Goal: Browse casually

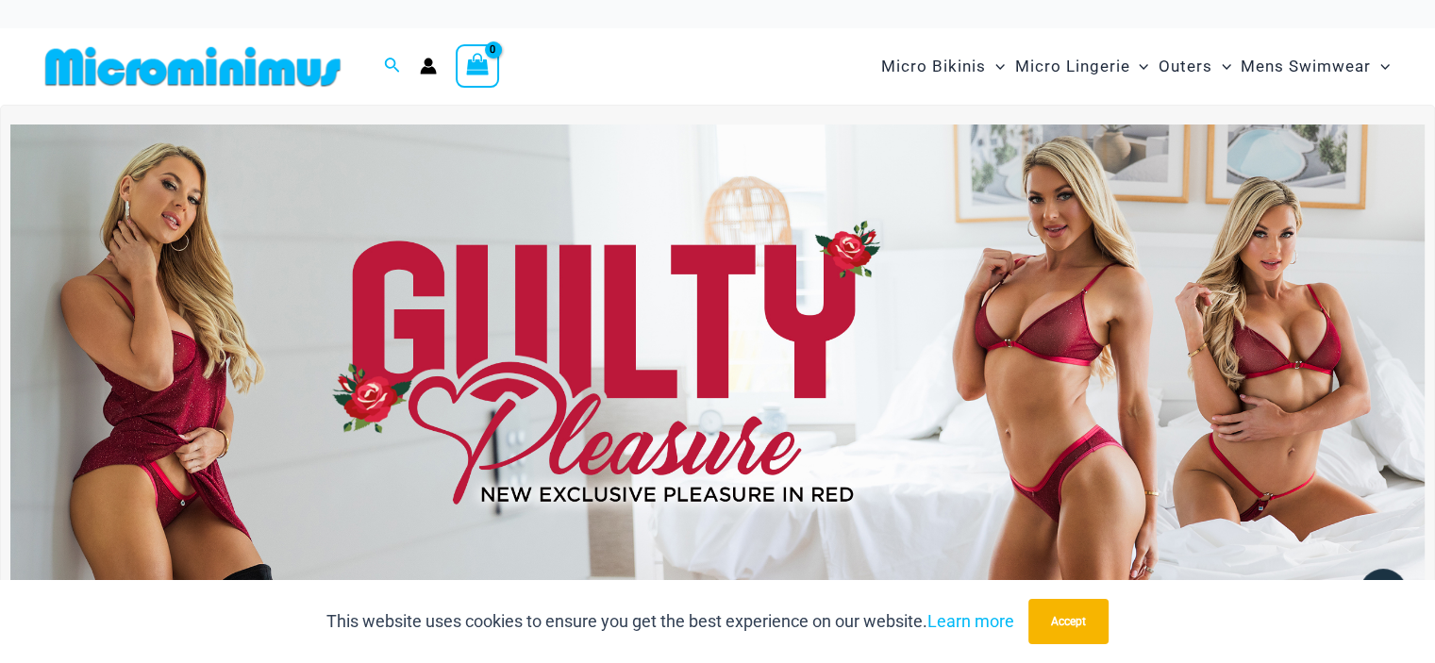
click at [1066, 374] on img at bounding box center [717, 365] width 1414 height 480
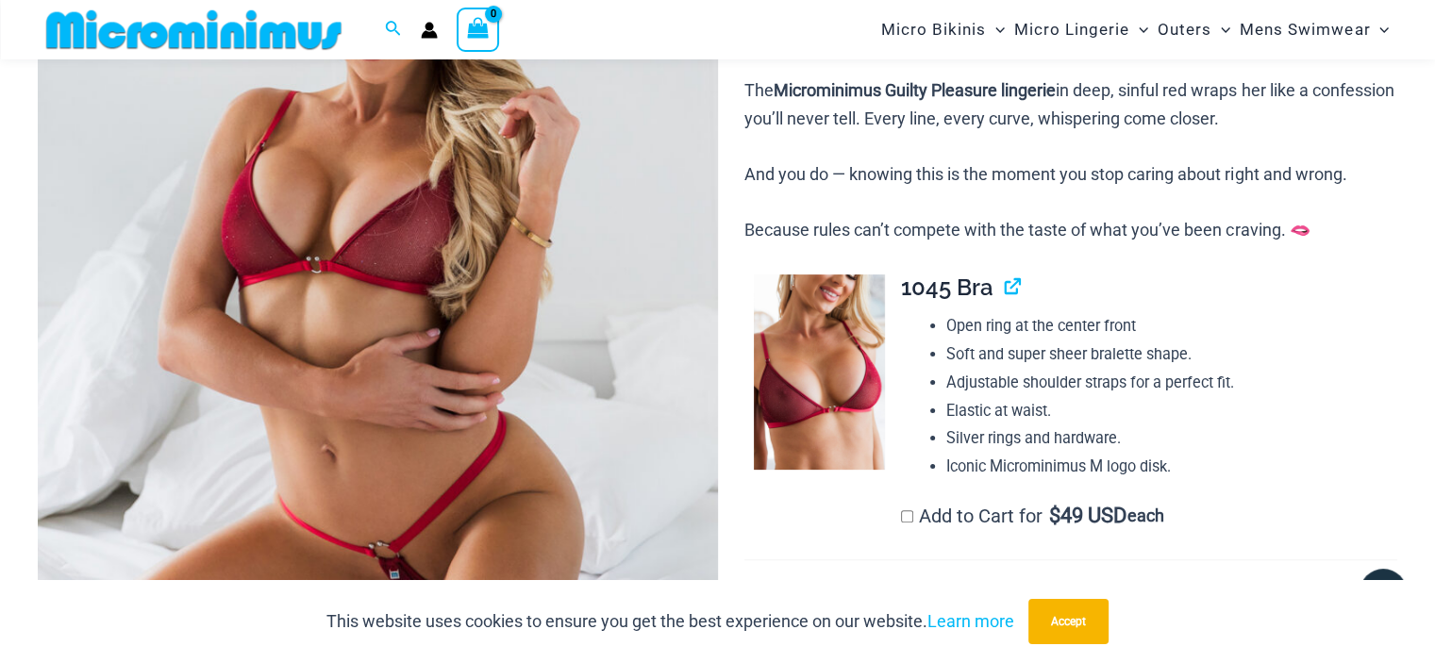
scroll to position [369, 0]
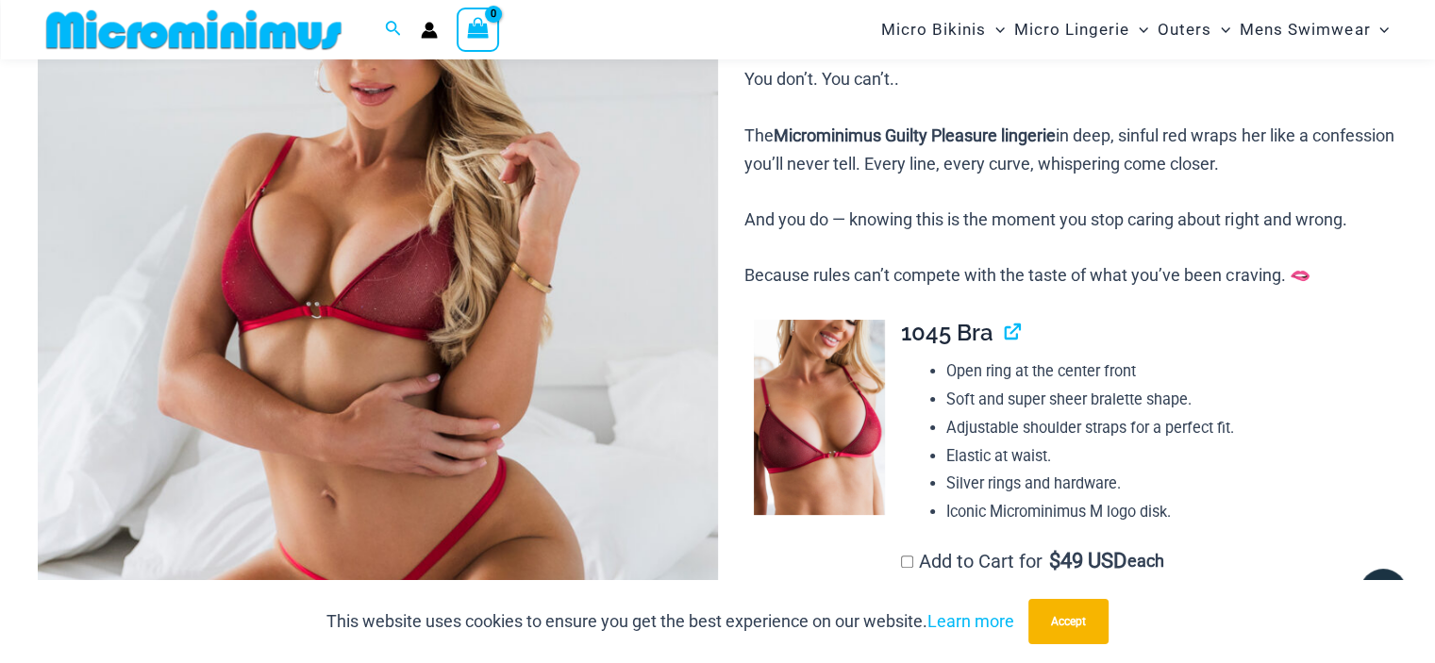
click at [187, 42] on img at bounding box center [194, 29] width 310 height 42
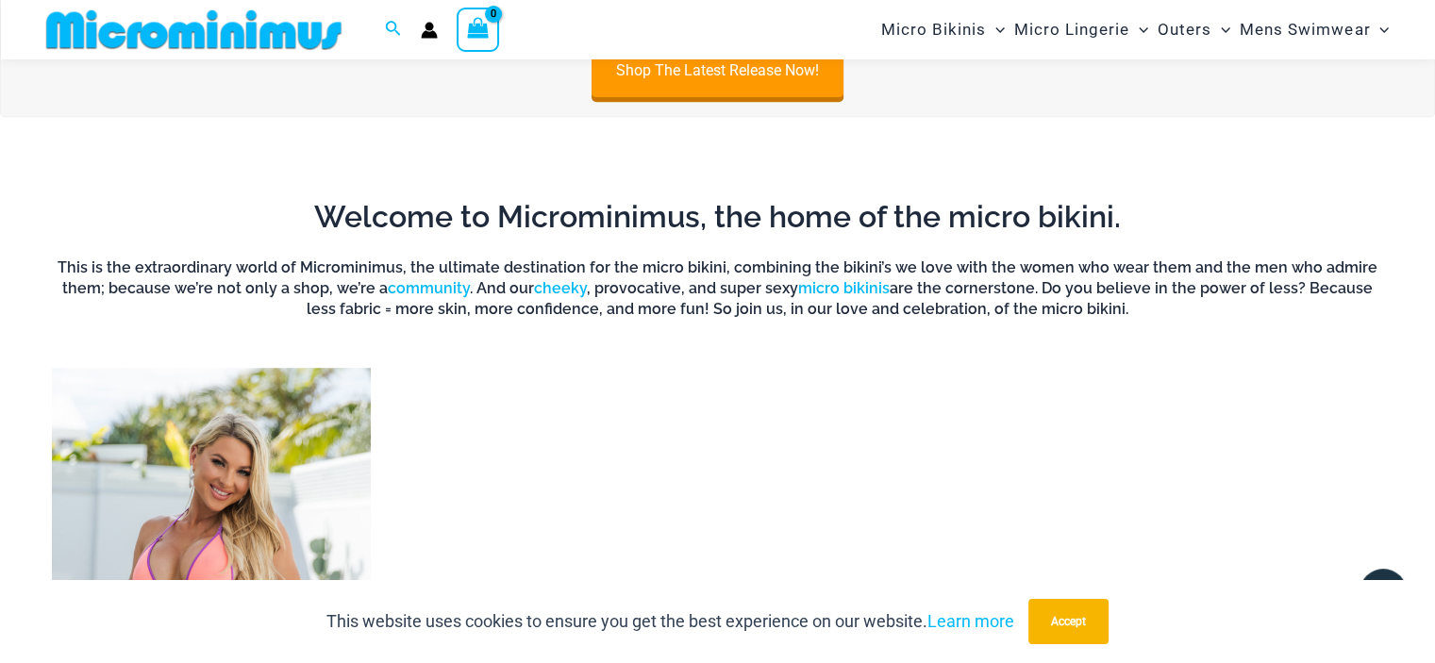
scroll to position [1021, 0]
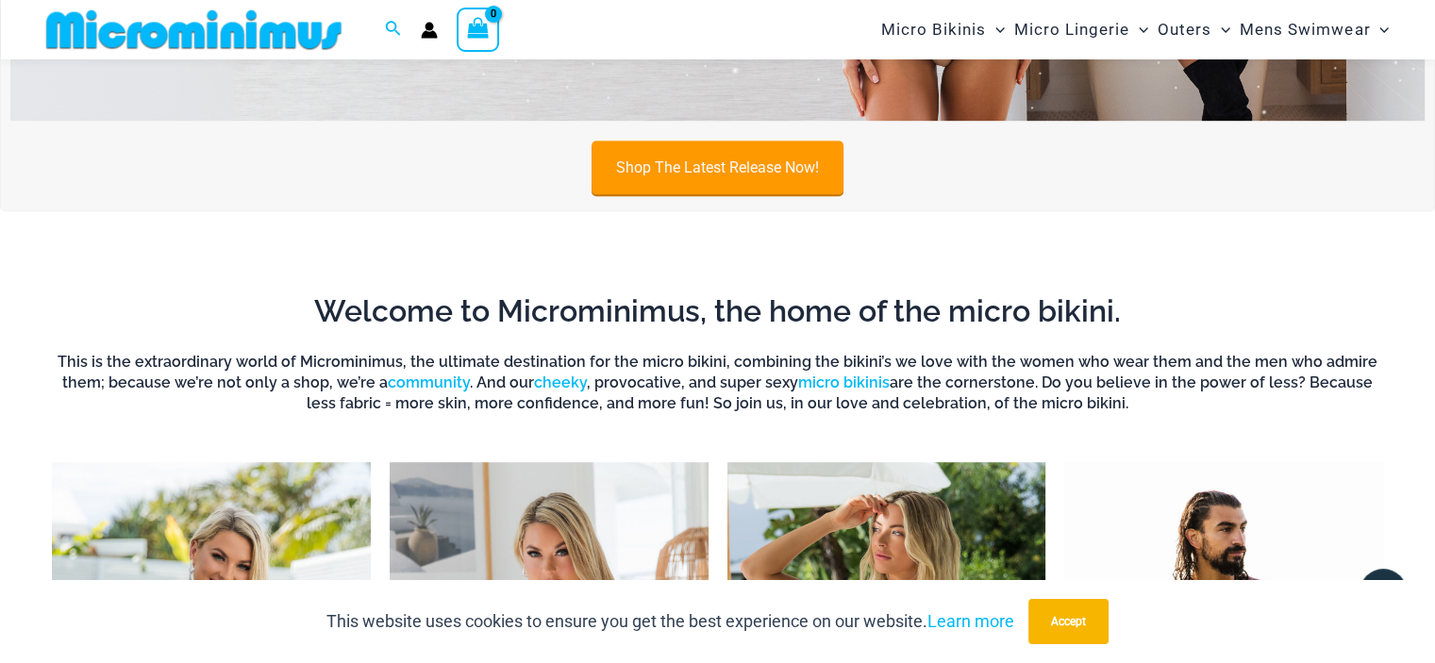
click at [731, 169] on link "Shop The Latest Release Now!" at bounding box center [718, 168] width 252 height 54
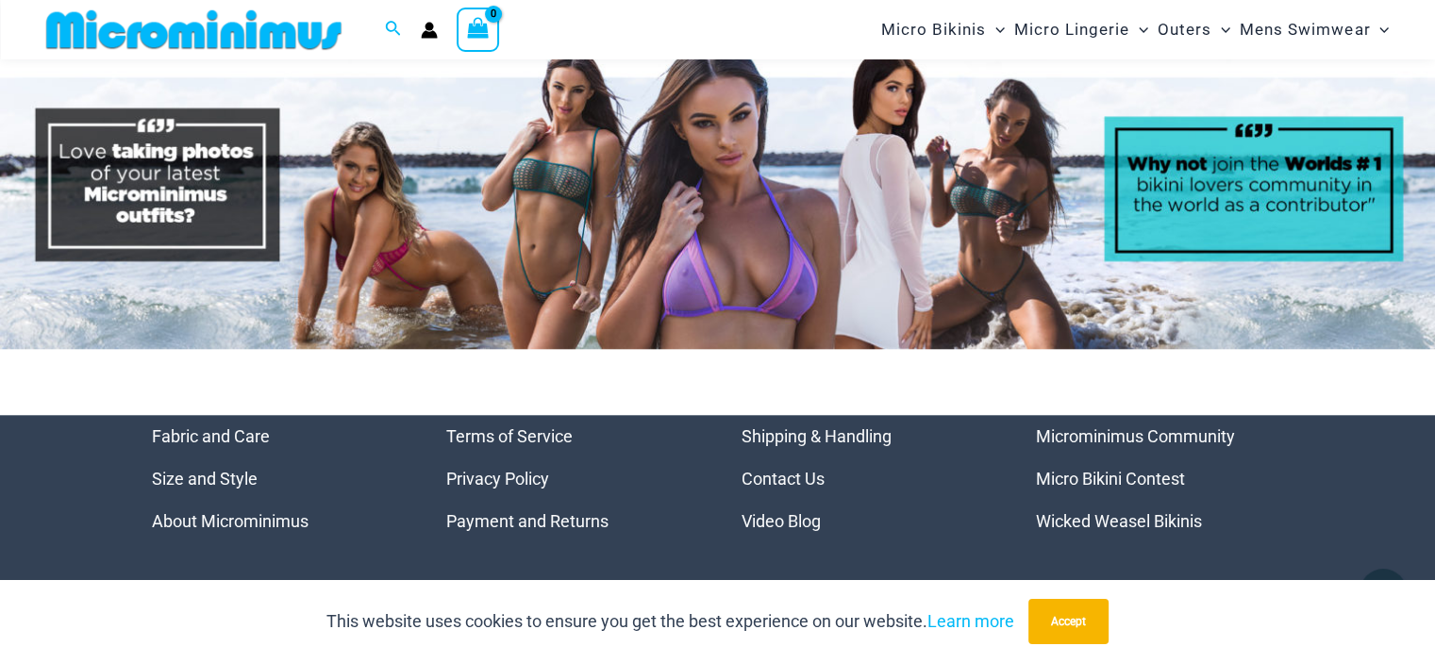
scroll to position [9102, 0]
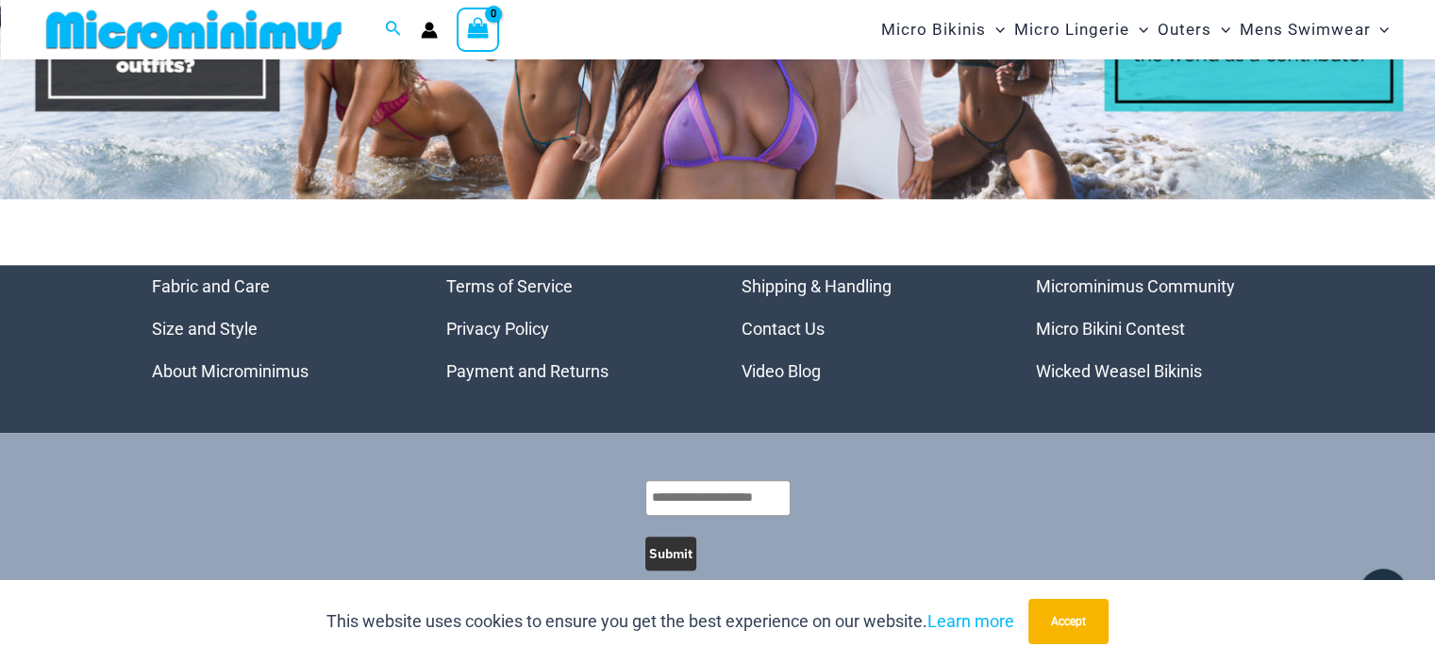
click at [1104, 319] on link "Micro Bikini Contest" at bounding box center [1110, 329] width 149 height 20
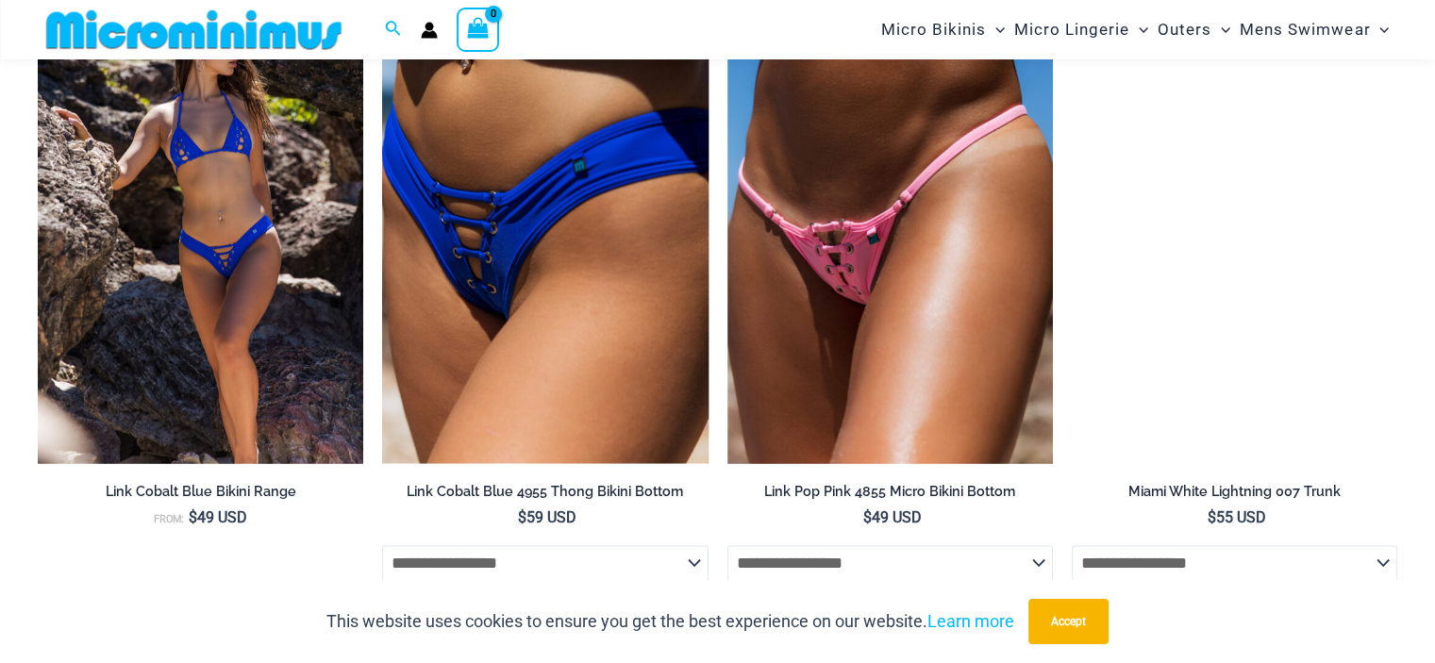
scroll to position [3012, 0]
